Goal: Information Seeking & Learning: Learn about a topic

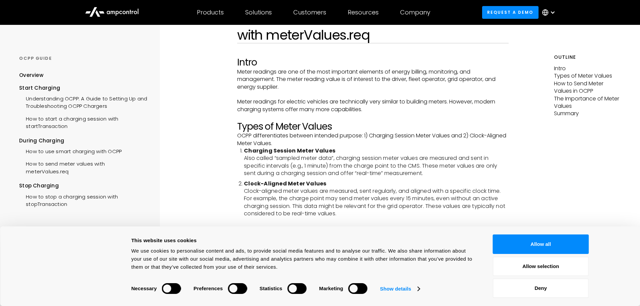
scroll to position [67, 0]
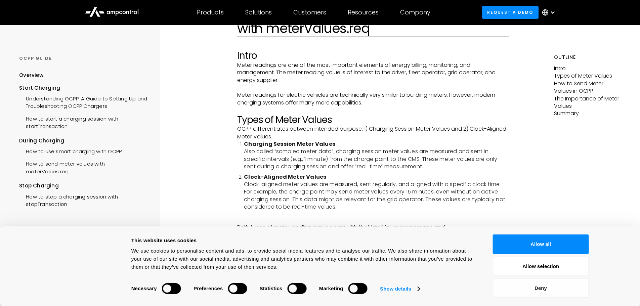
click at [545, 285] on button "Deny" at bounding box center [541, 287] width 96 height 19
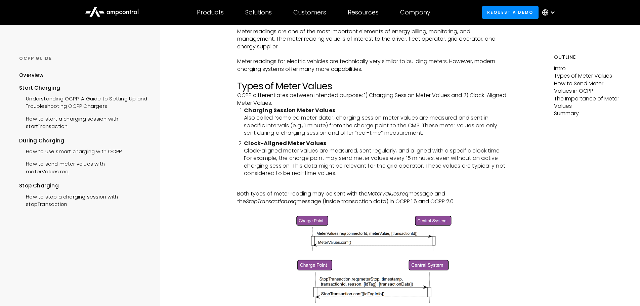
scroll to position [0, 0]
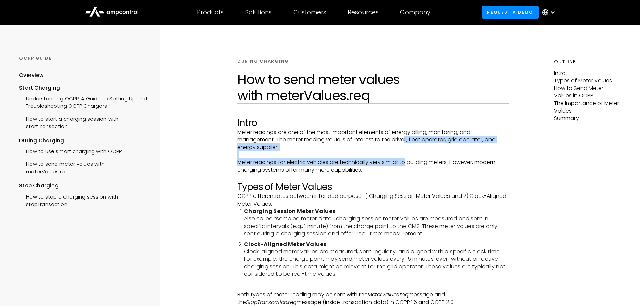
drag, startPoint x: 408, startPoint y: 136, endPoint x: 410, endPoint y: 163, distance: 26.9
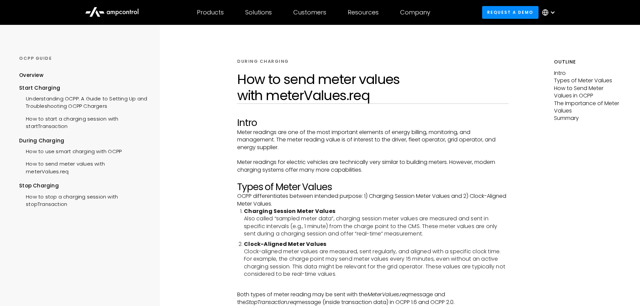
drag, startPoint x: 410, startPoint y: 171, endPoint x: 407, endPoint y: 168, distance: 4.0
click at [410, 171] on p "Meter readings for electric vehicles are technically very similar to building m…" at bounding box center [372, 166] width 271 height 15
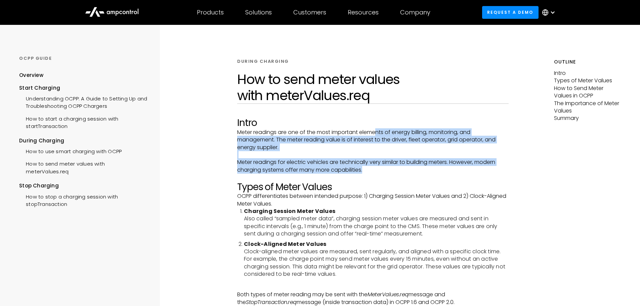
drag, startPoint x: 403, startPoint y: 168, endPoint x: 379, endPoint y: 131, distance: 44.2
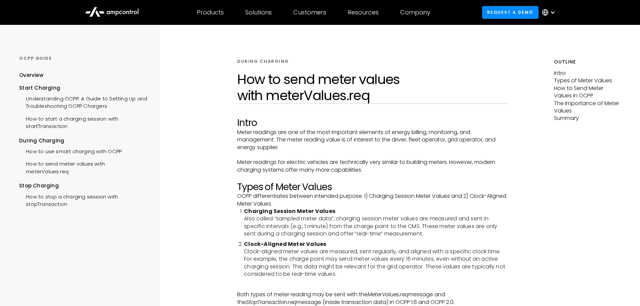
click at [377, 128] on h2 "Intro" at bounding box center [372, 122] width 271 height 11
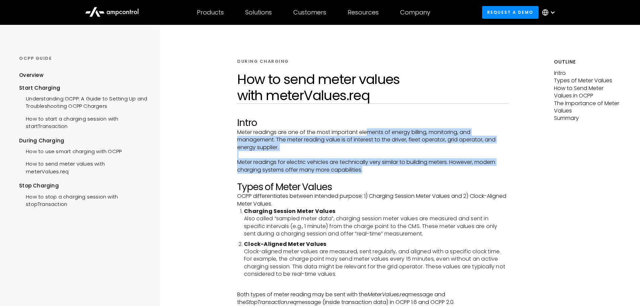
drag, startPoint x: 368, startPoint y: 129, endPoint x: 366, endPoint y: 169, distance: 39.7
click at [366, 169] on p "Meter readings for electric vehicles are technically very similar to building m…" at bounding box center [372, 166] width 271 height 15
drag, startPoint x: 367, startPoint y: 171, endPoint x: 305, endPoint y: 132, distance: 73.1
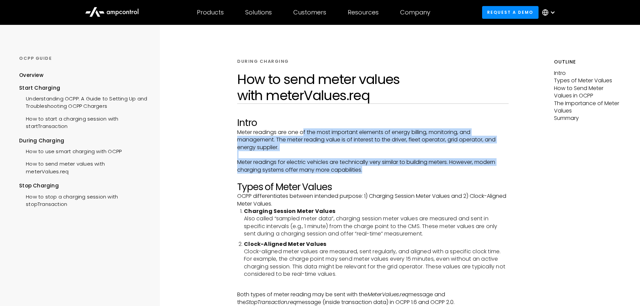
click at [305, 132] on p "Meter readings are one of the most important elements of energy billing, monito…" at bounding box center [372, 140] width 271 height 23
drag, startPoint x: 300, startPoint y: 130, endPoint x: 355, endPoint y: 172, distance: 69.4
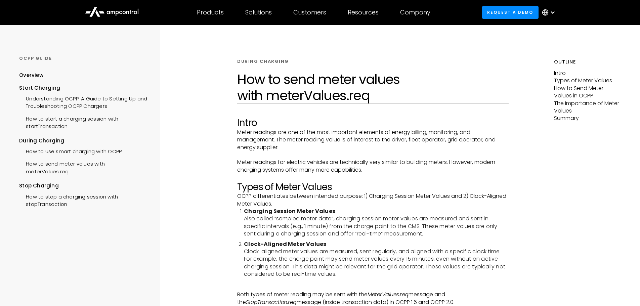
click at [363, 170] on p "Meter readings for electric vehicles are technically very similar to building m…" at bounding box center [372, 166] width 271 height 15
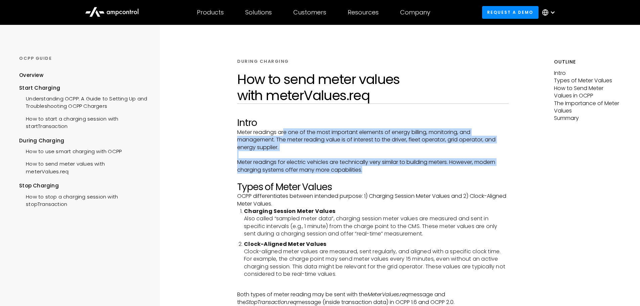
drag, startPoint x: 365, startPoint y: 170, endPoint x: 285, endPoint y: 130, distance: 90.0
click at [285, 131] on p "Meter readings are one of the most important elements of energy billing, monito…" at bounding box center [372, 140] width 271 height 23
drag, startPoint x: 282, startPoint y: 131, endPoint x: 364, endPoint y: 171, distance: 91.5
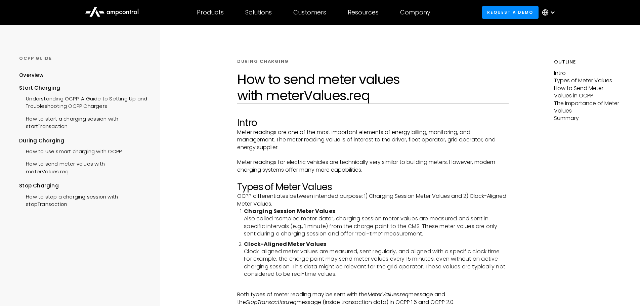
click at [365, 171] on p "Meter readings for electric vehicles are technically very similar to building m…" at bounding box center [372, 166] width 271 height 15
